Goal: Task Accomplishment & Management: Use online tool/utility

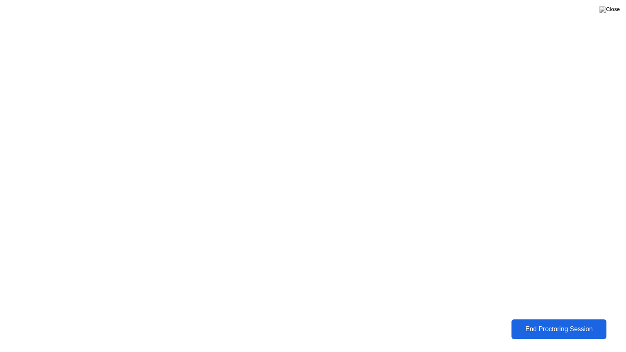
click at [536, 331] on div "End Proctoring Session" at bounding box center [559, 328] width 90 height 7
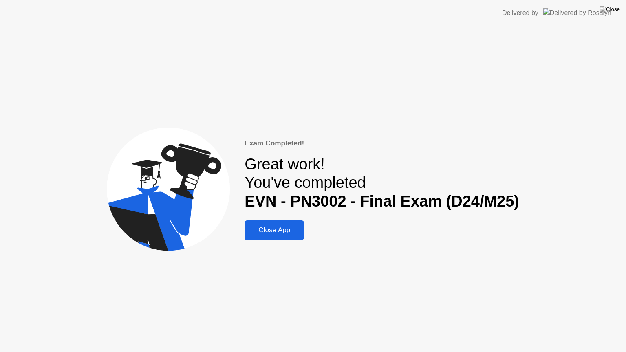
click at [274, 231] on div "Close App" at bounding box center [274, 230] width 55 height 8
